Goal: Task Accomplishment & Management: Manage account settings

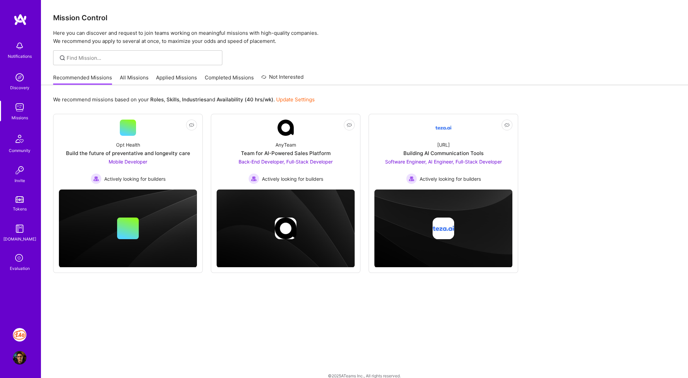
click at [20, 336] on img at bounding box center [20, 335] width 14 height 14
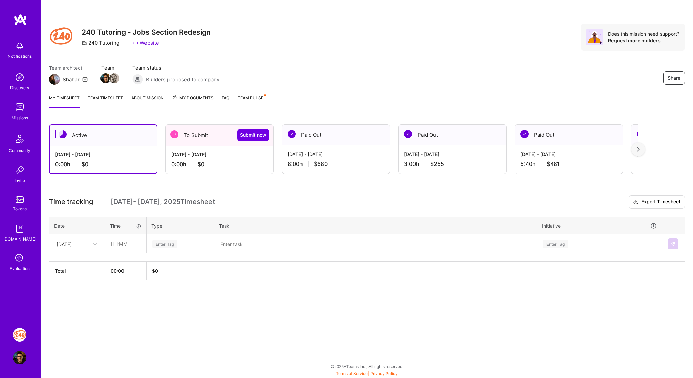
click at [201, 151] on div "[DATE] - [DATE]" at bounding box center [219, 154] width 97 height 7
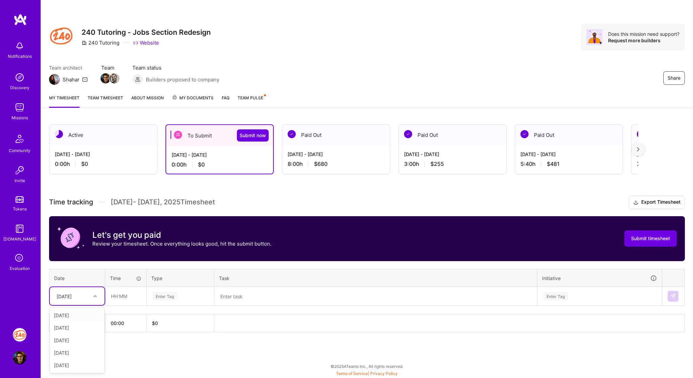
click at [95, 295] on icon at bounding box center [94, 296] width 3 height 3
click at [85, 357] on div "[DATE]" at bounding box center [77, 359] width 55 height 13
click at [130, 291] on input "text" at bounding box center [126, 296] width 40 height 18
type input "00:50"
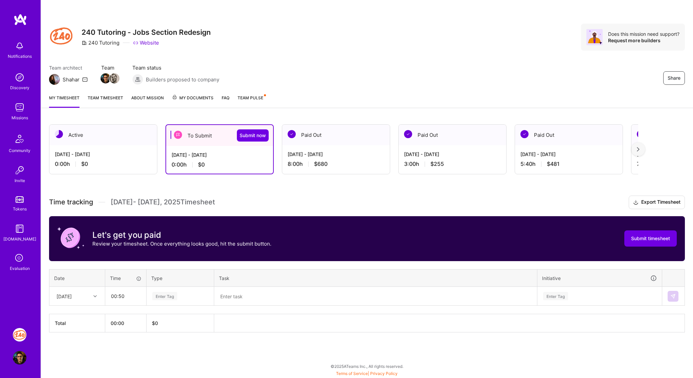
paste textarea "Testing zoho"
click at [245, 300] on textarea at bounding box center [375, 297] width 321 height 18
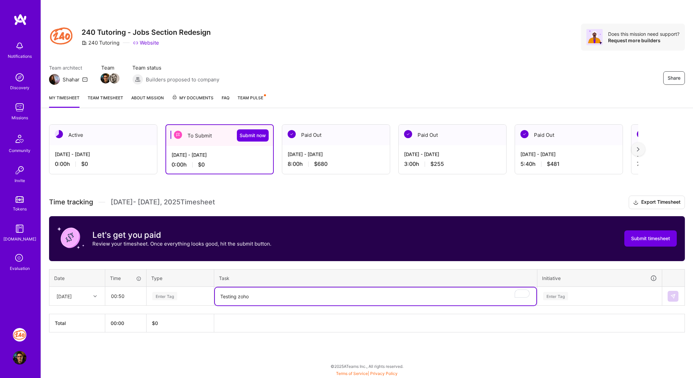
type textarea "Testing zoho"
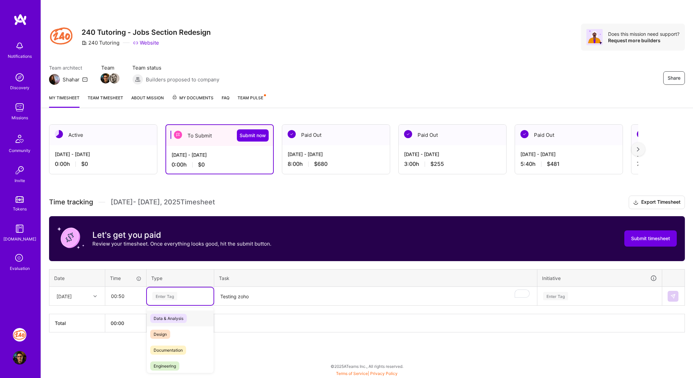
click at [181, 292] on div "Enter Tag" at bounding box center [180, 296] width 57 height 8
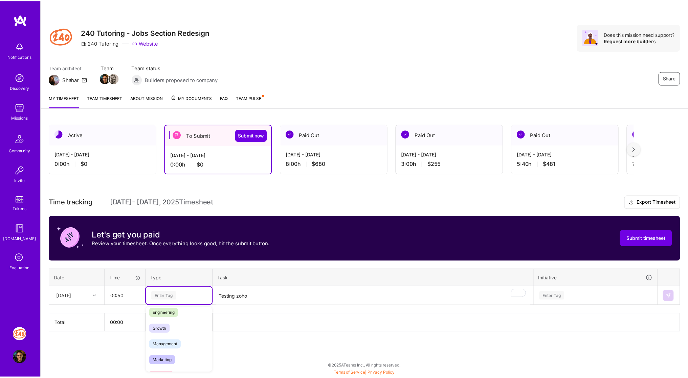
scroll to position [0, 0]
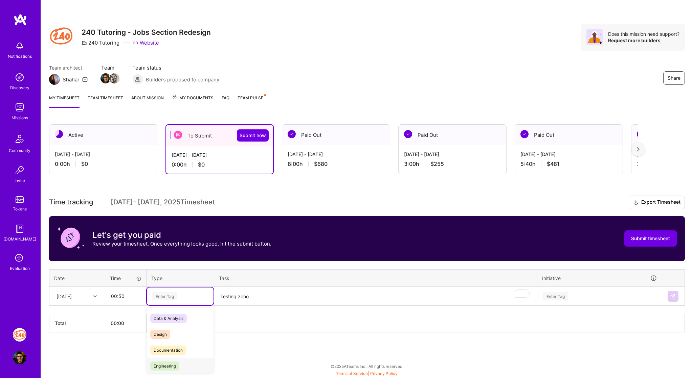
click at [174, 364] on span "Engineering" at bounding box center [164, 366] width 29 height 9
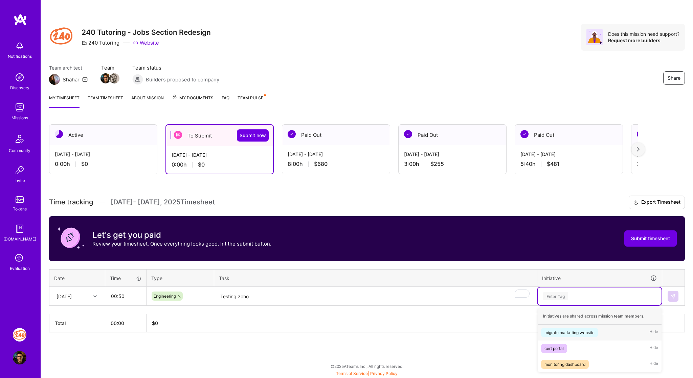
click at [572, 296] on div "Enter Tag" at bounding box center [599, 296] width 114 height 8
click at [563, 331] on div "migrate marketing website" at bounding box center [569, 332] width 50 height 7
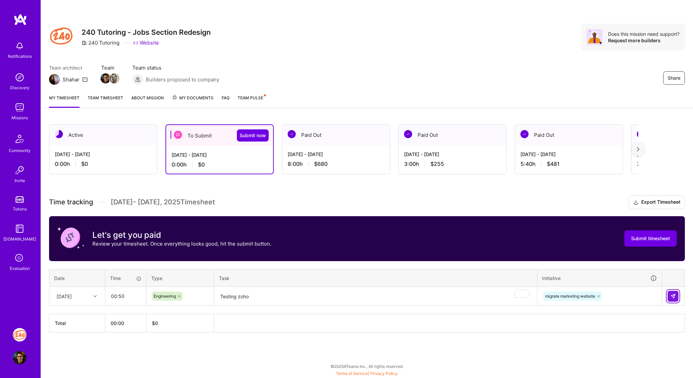
click at [675, 294] on img at bounding box center [672, 296] width 5 height 5
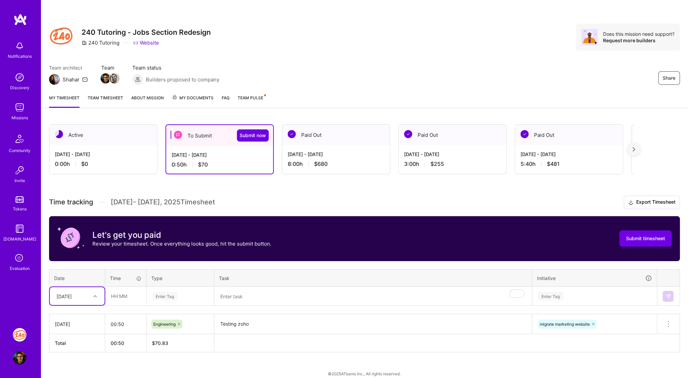
scroll to position [6, 0]
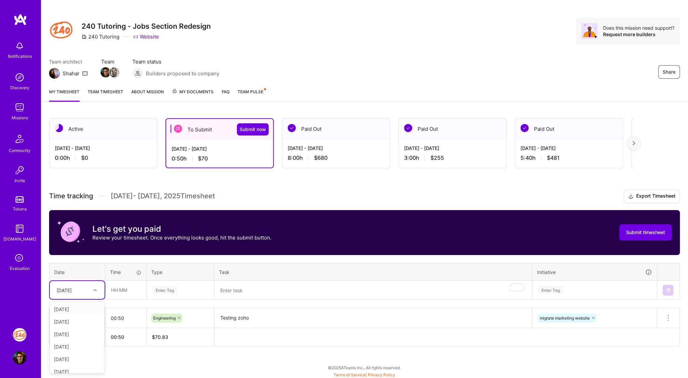
click at [93, 291] on div at bounding box center [96, 290] width 10 height 9
click at [78, 312] on div "[DATE]" at bounding box center [77, 309] width 55 height 13
paste textarea "240 tutoring, fixed width layout for blog"
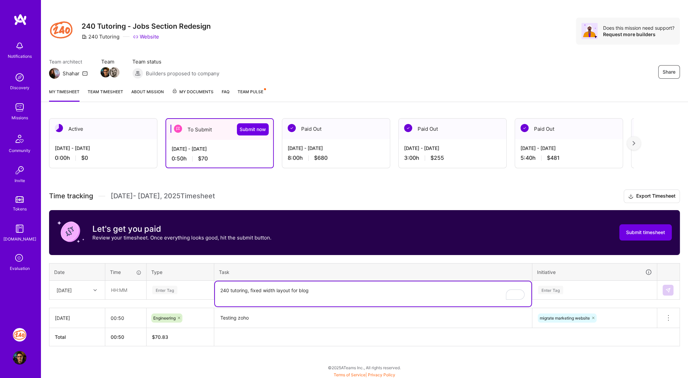
click at [246, 289] on textarea "240 tutoring, fixed width layout for blog" at bounding box center [373, 294] width 316 height 25
type textarea "240 tutoring, fixed width layout for blog"
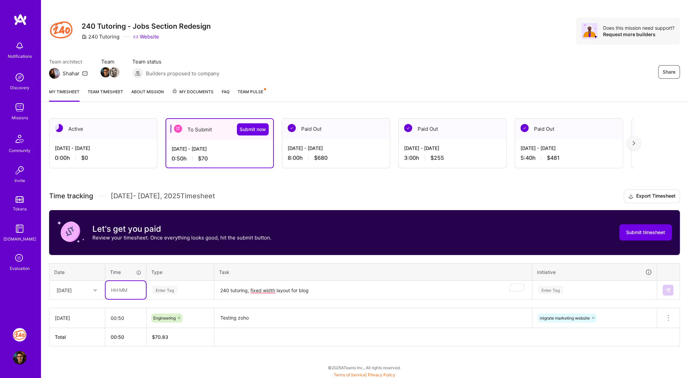
click at [129, 291] on input "text" at bounding box center [126, 290] width 40 height 18
type input "01:20"
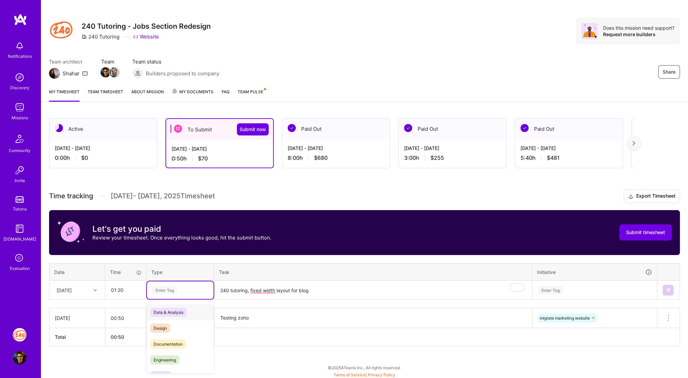
click at [159, 289] on div "Enter Tag" at bounding box center [164, 290] width 25 height 10
type input "eng"
click at [161, 313] on span "Engineering" at bounding box center [164, 312] width 29 height 9
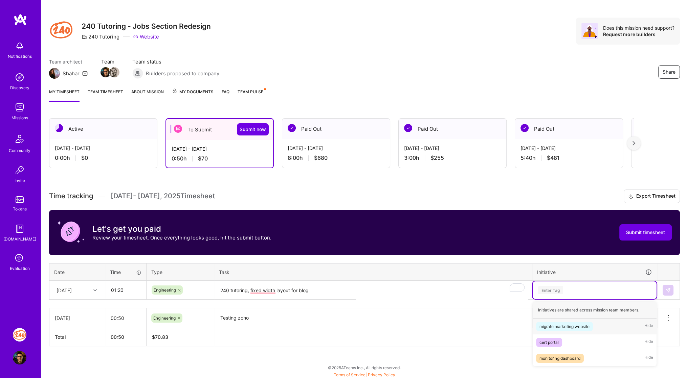
click at [556, 296] on div "Enter Tag" at bounding box center [594, 291] width 124 height 18
click at [557, 324] on div "migrate marketing website" at bounding box center [564, 326] width 50 height 7
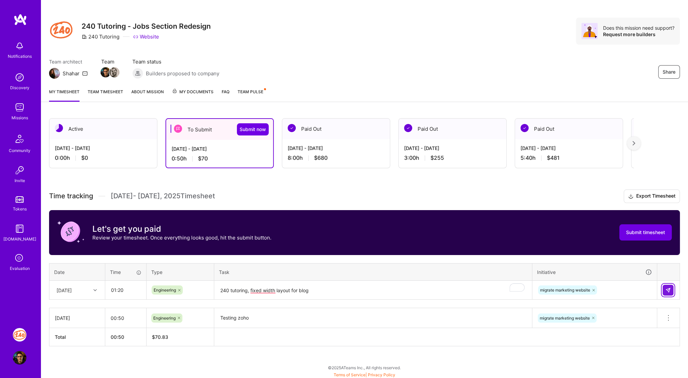
click at [666, 285] on button at bounding box center [667, 290] width 11 height 11
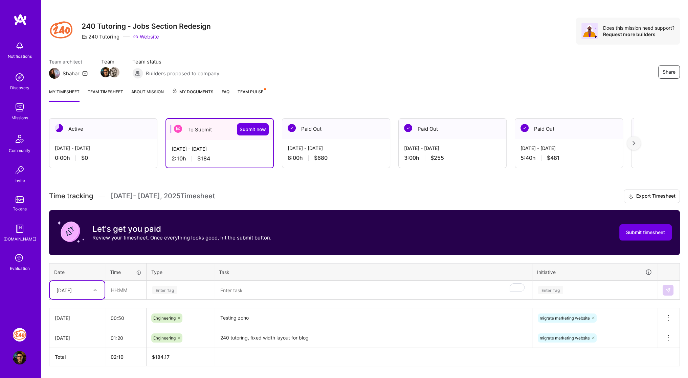
scroll to position [26, 0]
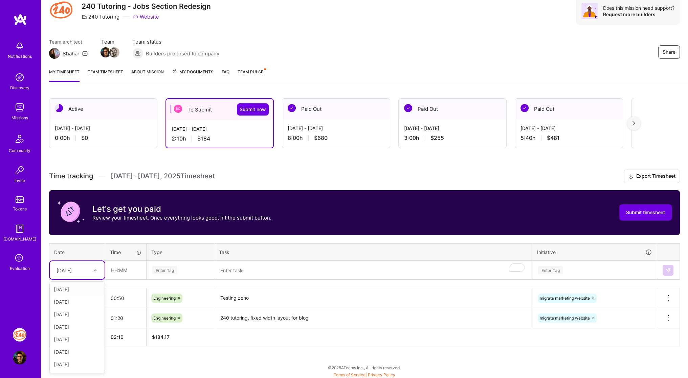
click at [91, 273] on div at bounding box center [96, 270] width 10 height 9
click at [83, 297] on div "[DATE]" at bounding box center [77, 295] width 55 height 13
click at [126, 267] on input "text" at bounding box center [126, 270] width 40 height 18
type input "00:30"
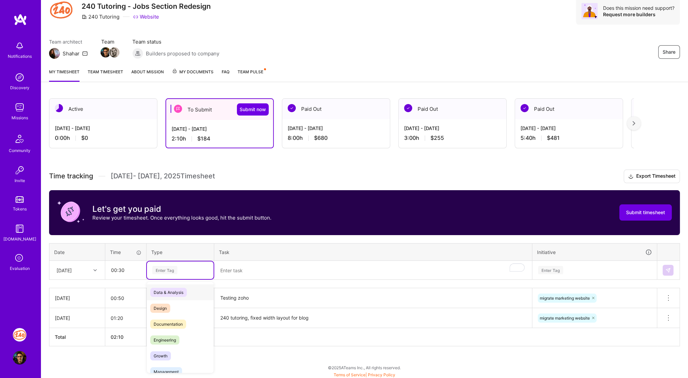
click at [163, 270] on div "Enter Tag" at bounding box center [164, 270] width 25 height 10
type input "eng"
click at [164, 289] on span "Engineering" at bounding box center [164, 292] width 29 height 9
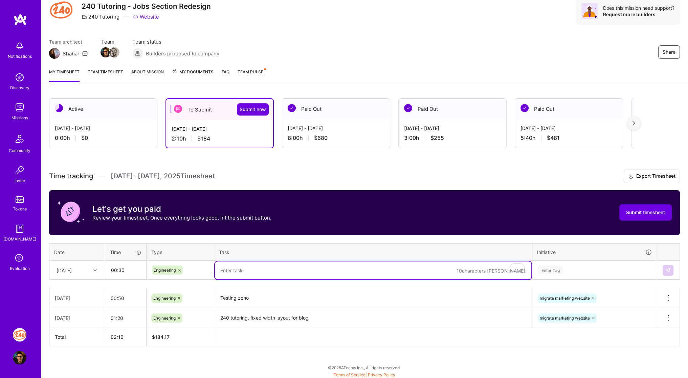
click at [279, 277] on textarea "To enrich screen reader interactions, please activate Accessibility in Grammarl…" at bounding box center [373, 271] width 316 height 18
paste textarea "240 certification, blog updates"
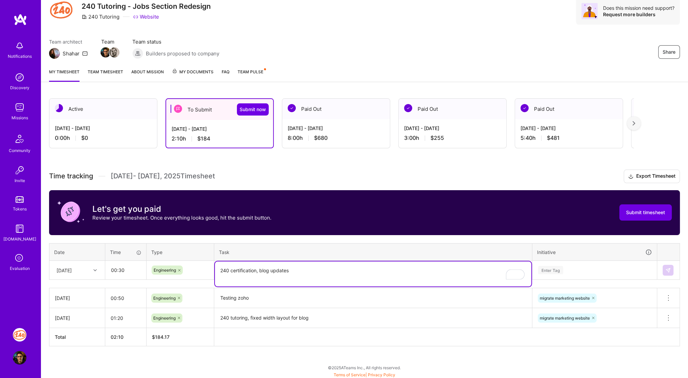
type textarea "240 certification, blog updates"
click at [557, 268] on div "Enter Tag" at bounding box center [550, 270] width 25 height 10
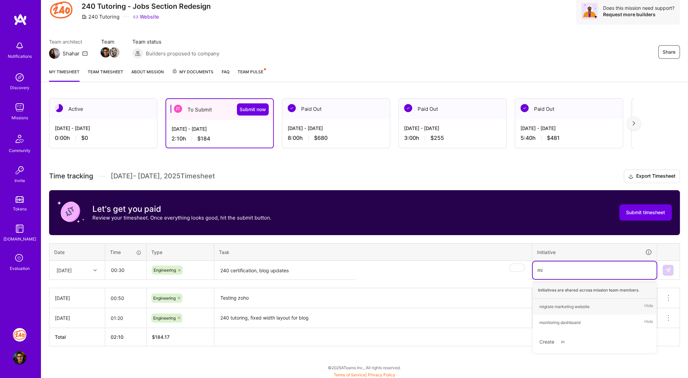
type input "mig"
click at [557, 302] on span "migrate marketing website" at bounding box center [564, 306] width 57 height 9
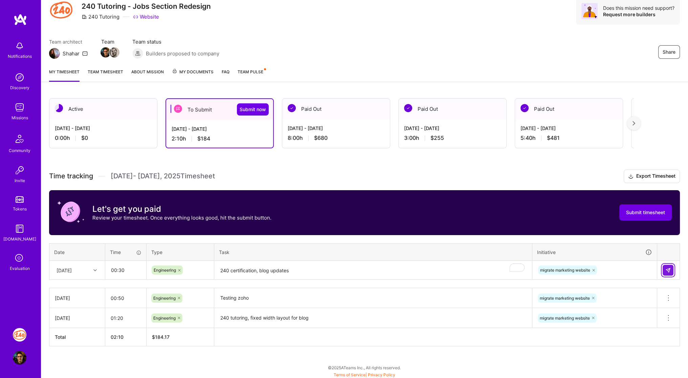
click at [669, 272] on img at bounding box center [667, 270] width 5 height 5
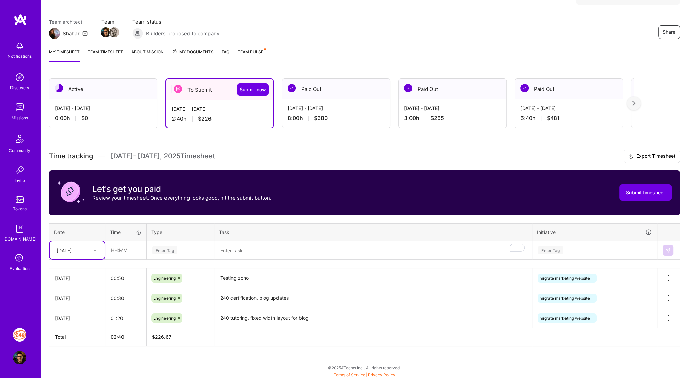
scroll to position [46, 0]
click at [90, 253] on div "[DATE]" at bounding box center [72, 250] width 38 height 11
click at [81, 346] on div "[DATE]" at bounding box center [77, 347] width 55 height 13
drag, startPoint x: 127, startPoint y: 251, endPoint x: 253, endPoint y: 251, distance: 125.5
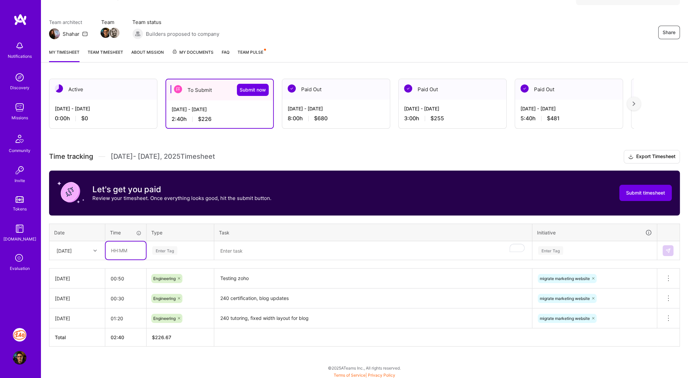
click at [253, 251] on tr "[DATE] Enter Tag Enter Tag" at bounding box center [364, 250] width 630 height 19
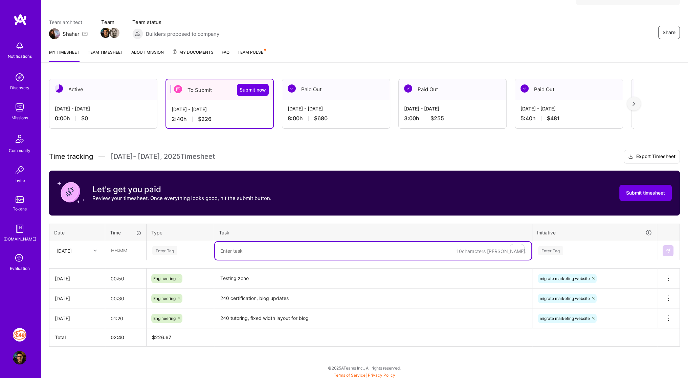
paste textarea "Wp Rocket, speed optimization"
click at [253, 251] on textarea "Wp Rocket, speed optimization" at bounding box center [373, 251] width 316 height 18
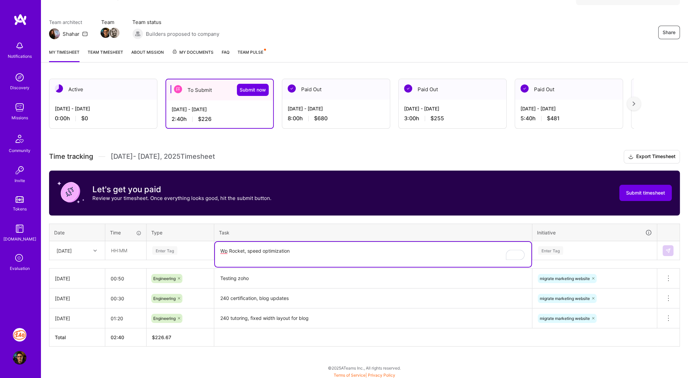
type textarea "Wp Rocket, speed optimization"
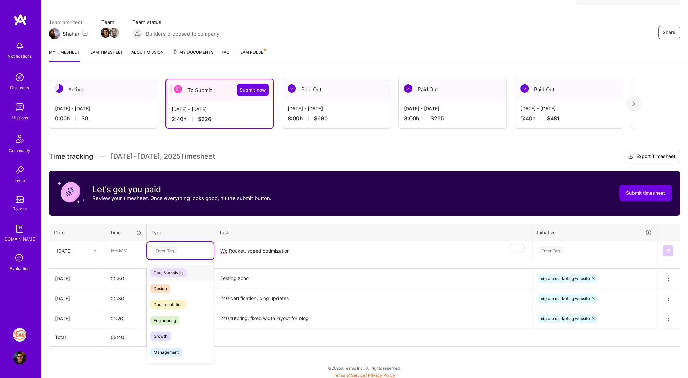
click at [172, 244] on div "Enter Tag" at bounding box center [180, 251] width 67 height 18
type input "eng"
click at [172, 266] on div "Engineering" at bounding box center [180, 273] width 67 height 16
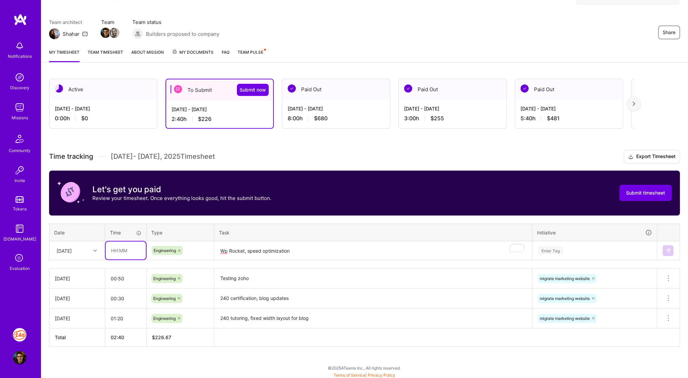
click at [129, 246] on input "text" at bounding box center [126, 251] width 40 height 18
type input "03:00"
click at [555, 247] on div "Enter Tag" at bounding box center [550, 251] width 25 height 10
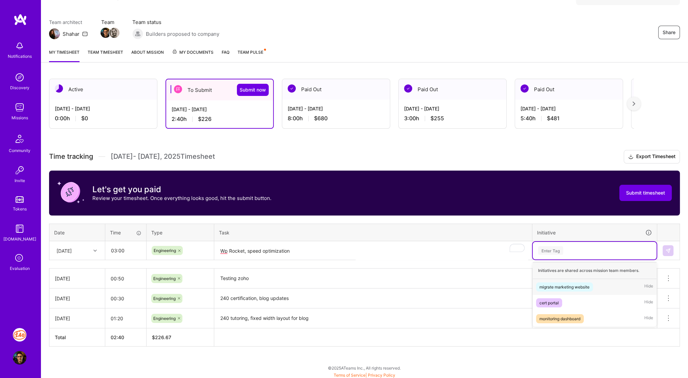
click at [561, 286] on div "migrate marketing website" at bounding box center [564, 287] width 50 height 7
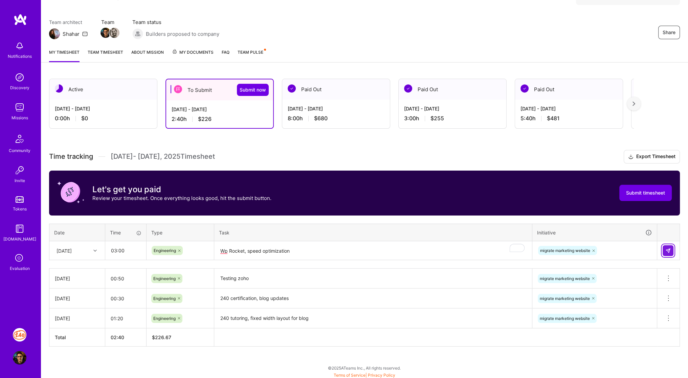
click at [669, 248] on img at bounding box center [667, 250] width 5 height 5
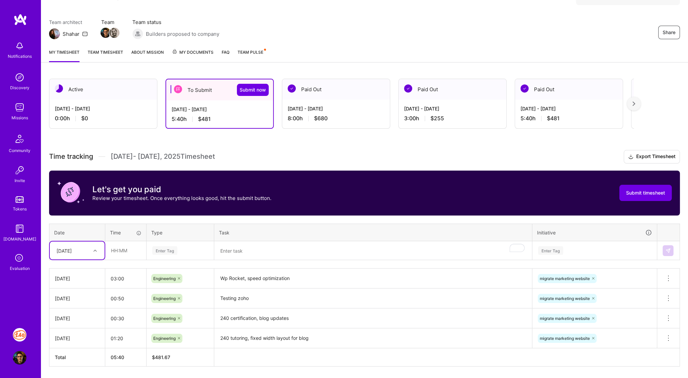
scroll to position [66, 0]
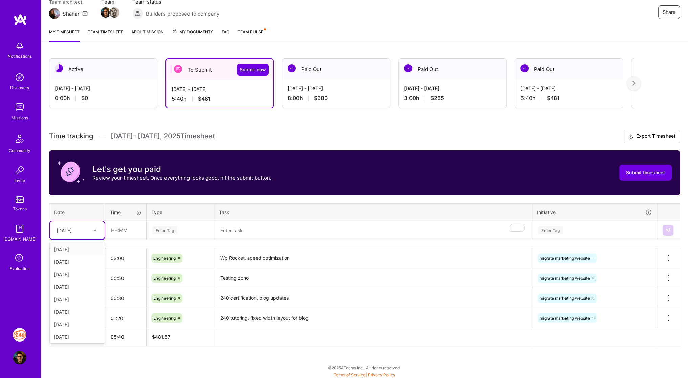
click at [90, 233] on div "[DATE]" at bounding box center [72, 230] width 38 height 11
click at [69, 332] on div "[DATE]" at bounding box center [77, 336] width 55 height 13
click at [119, 228] on input "text" at bounding box center [126, 231] width 40 height 18
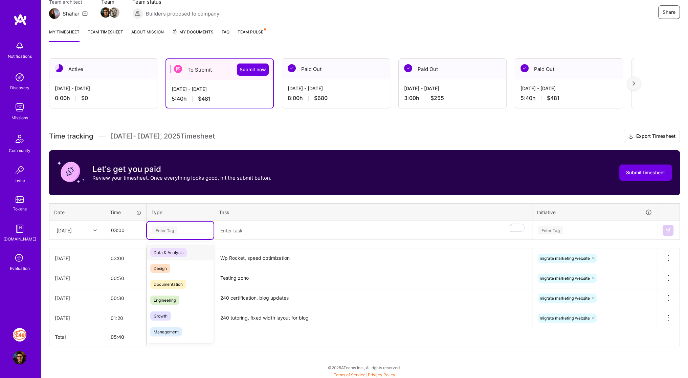
click at [169, 230] on div "Enter Tag" at bounding box center [164, 230] width 25 height 10
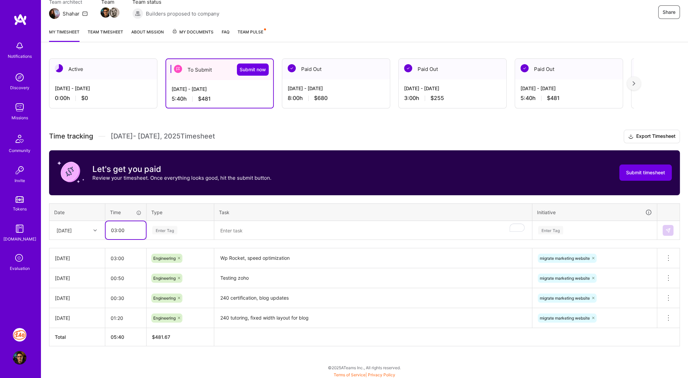
click at [129, 227] on input "03:00" at bounding box center [126, 231] width 40 height 18
type input "00:30"
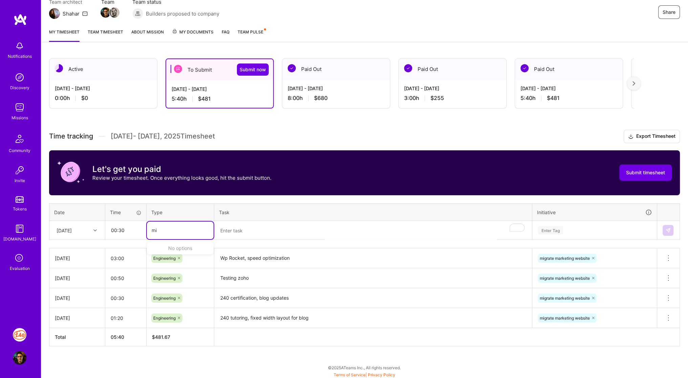
type input "m"
click at [169, 300] on span "Engineering" at bounding box center [164, 300] width 29 height 9
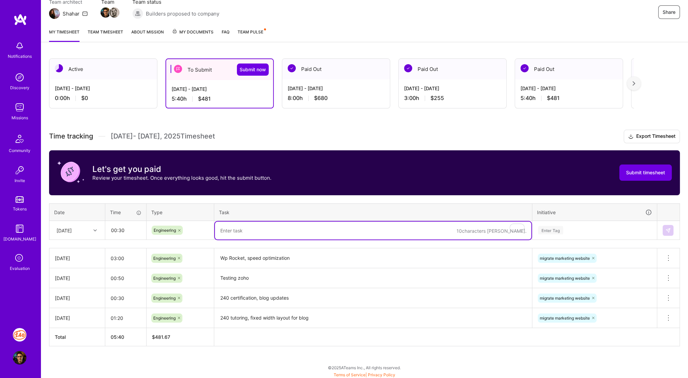
click at [269, 231] on textarea "To enrich screen reader interactions, please activate Accessibility in Grammarl…" at bounding box center [373, 231] width 316 height 18
type textarea "New feature meeting"
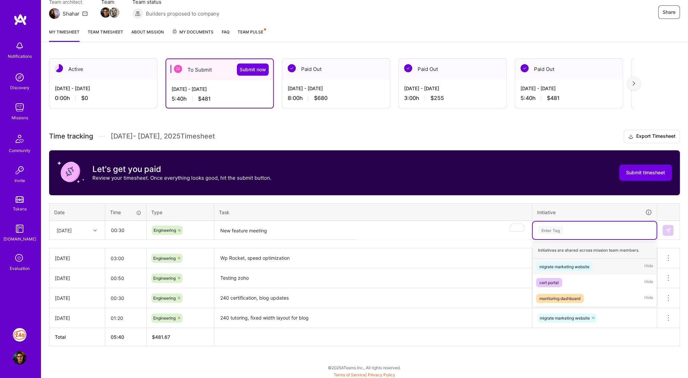
click at [567, 232] on div "Enter Tag" at bounding box center [594, 230] width 114 height 8
click at [568, 266] on div "migrate marketing website" at bounding box center [564, 266] width 50 height 7
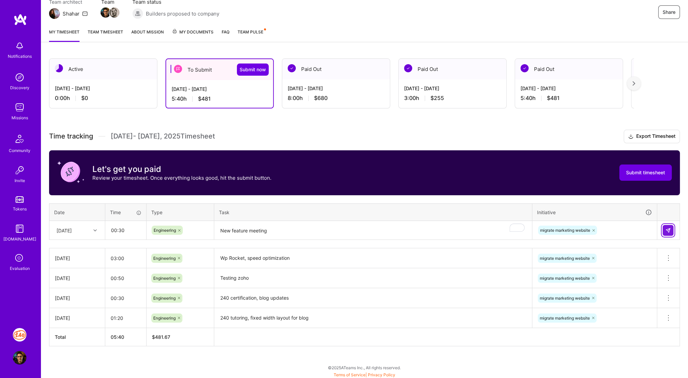
click at [666, 228] on img at bounding box center [667, 230] width 5 height 5
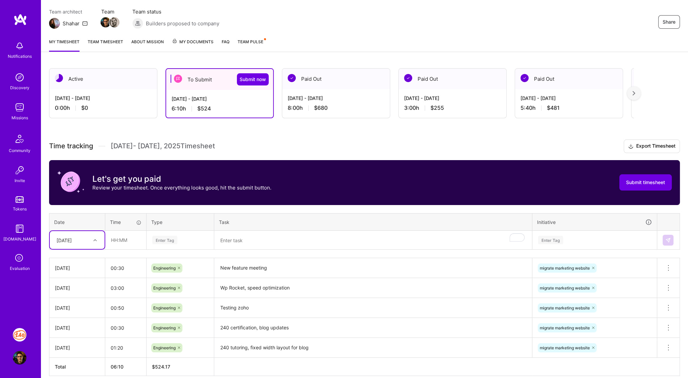
scroll to position [55, 0]
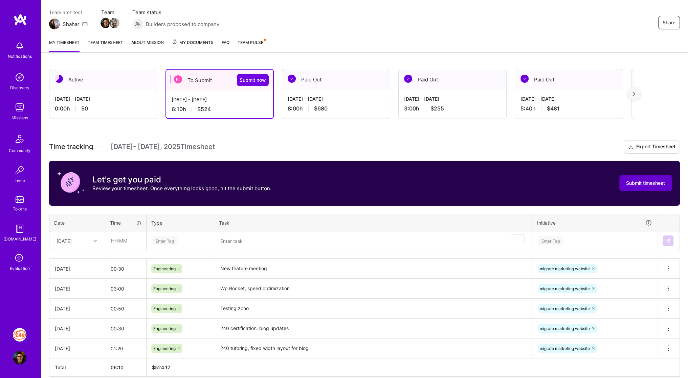
click at [641, 183] on span "Submit timesheet" at bounding box center [645, 183] width 39 height 7
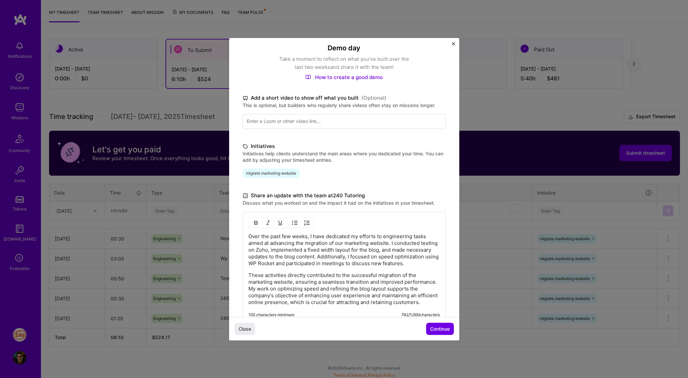
scroll to position [108, 0]
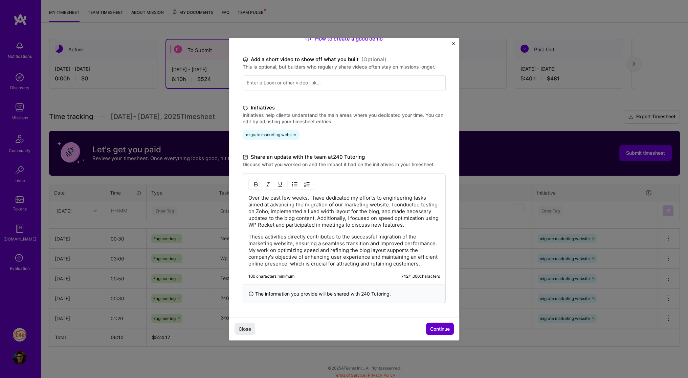
click at [433, 331] on span "Continue" at bounding box center [440, 329] width 20 height 7
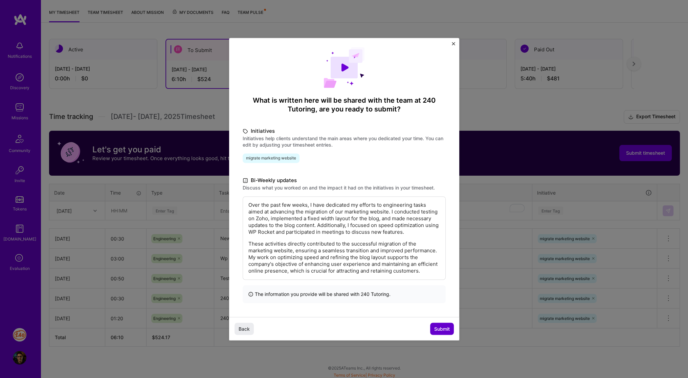
click at [433, 331] on button "Submit" at bounding box center [442, 329] width 24 height 12
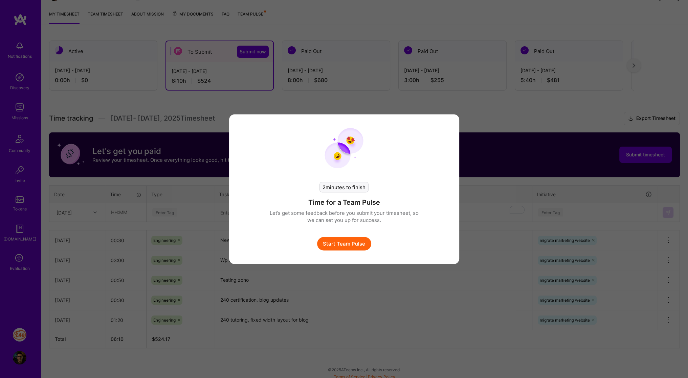
scroll to position [83, 0]
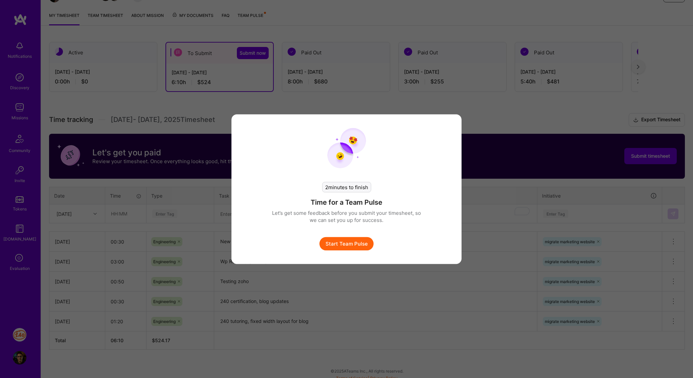
click at [338, 241] on button "Start Team Pulse" at bounding box center [346, 244] width 54 height 14
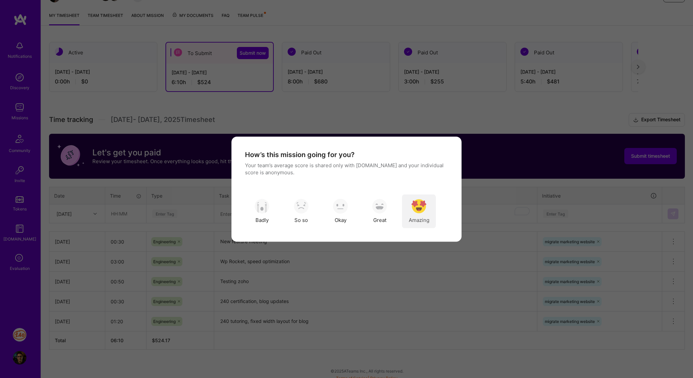
click at [428, 207] on div "Amazing" at bounding box center [419, 211] width 34 height 34
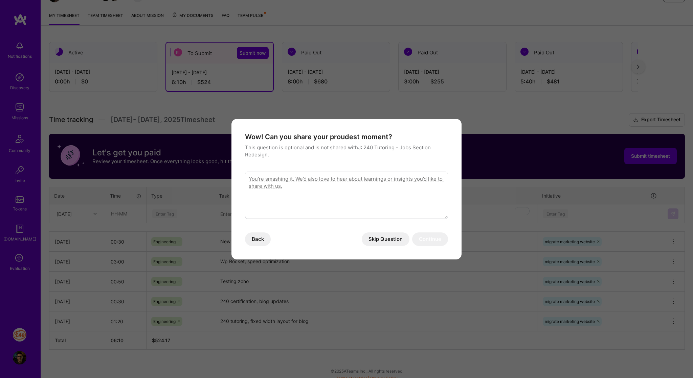
click at [385, 241] on button "Skip Question" at bounding box center [386, 240] width 48 height 14
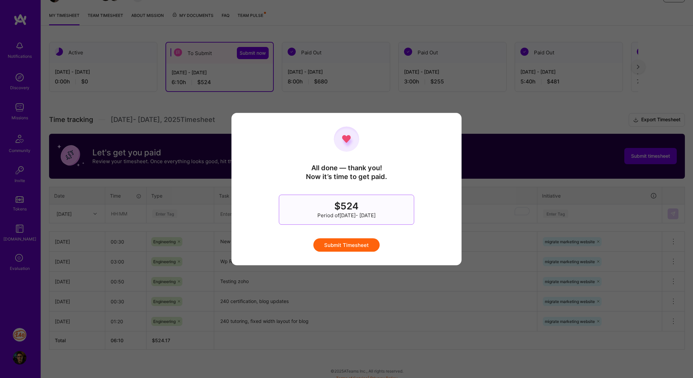
click at [364, 248] on button "Submit Timesheet" at bounding box center [346, 245] width 66 height 14
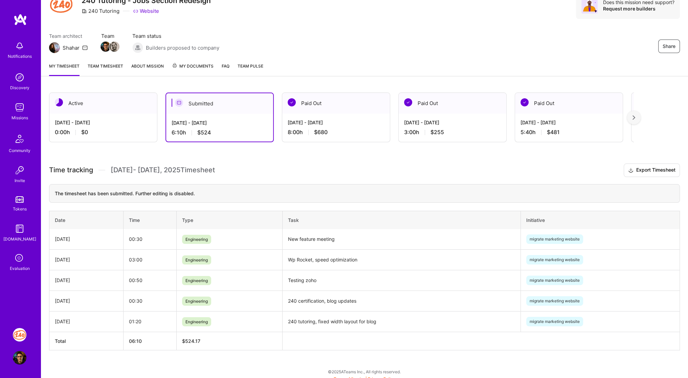
scroll to position [0, 0]
